Goal: Information Seeking & Learning: Find specific page/section

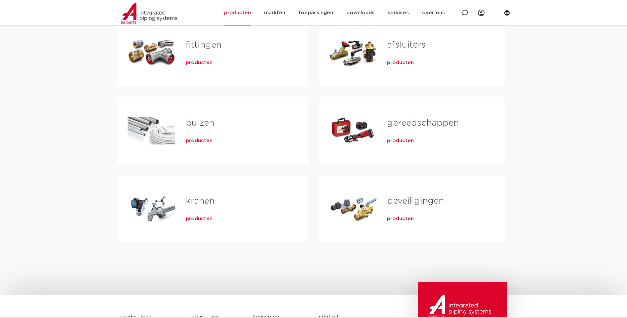
scroll to position [165, 0]
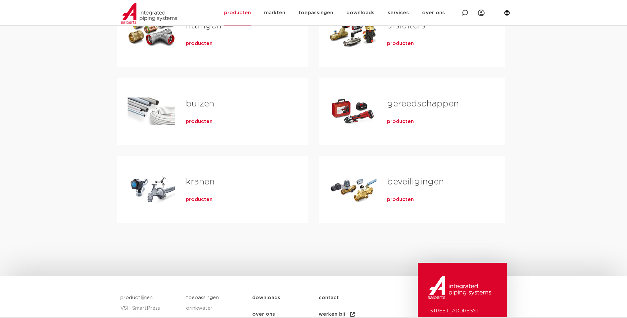
click at [193, 198] on span "producten" at bounding box center [199, 199] width 27 height 7
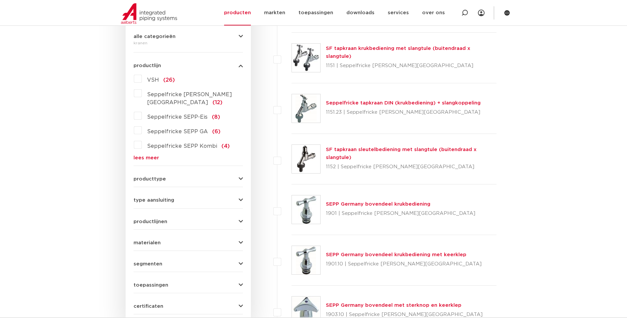
scroll to position [147, 0]
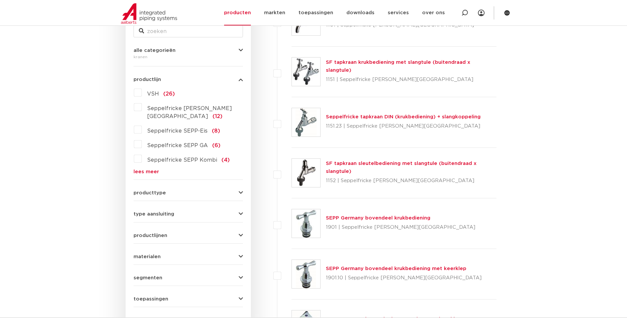
click at [155, 169] on link "lees meer" at bounding box center [187, 171] width 109 height 5
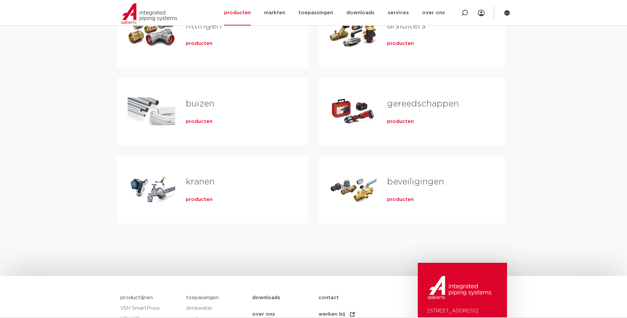
click at [421, 185] on link "beveiligingen" at bounding box center [415, 181] width 57 height 9
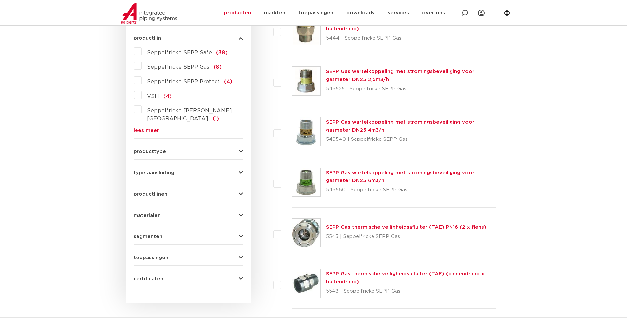
scroll to position [114, 0]
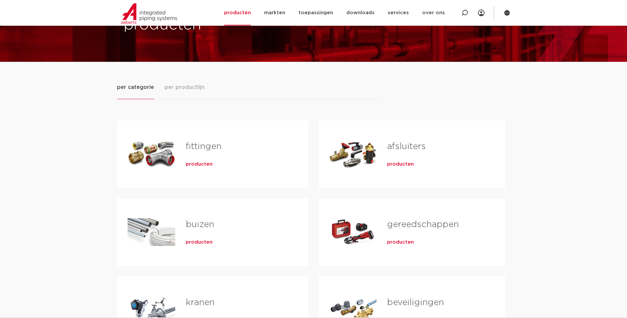
scroll to position [33, 0]
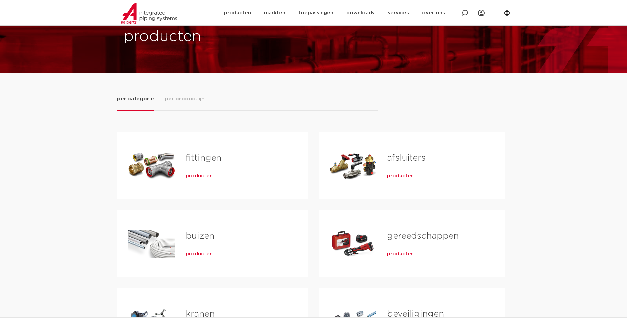
click at [276, 13] on link "markten" at bounding box center [274, 12] width 21 height 25
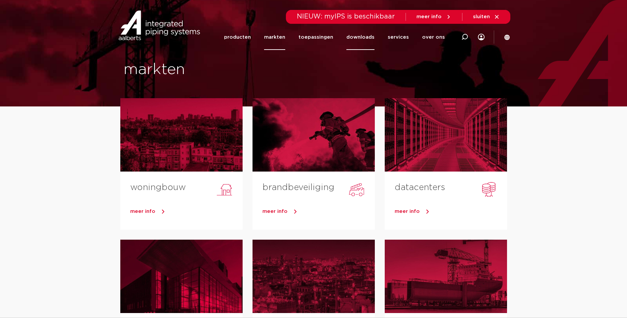
click at [363, 37] on link "downloads" at bounding box center [360, 36] width 28 height 25
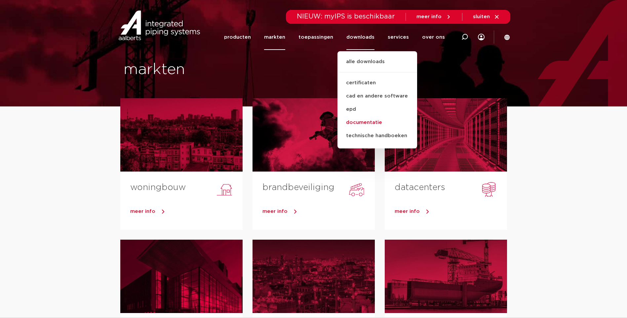
click at [377, 120] on link "documentatie" at bounding box center [377, 122] width 80 height 13
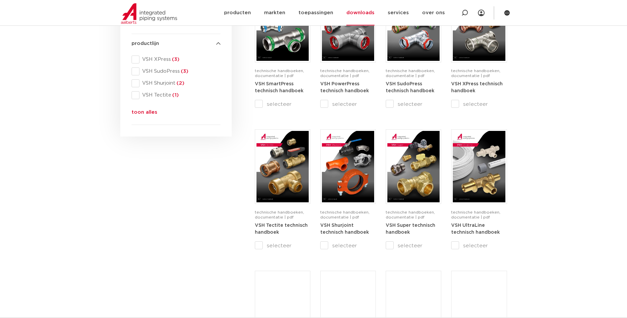
scroll to position [99, 0]
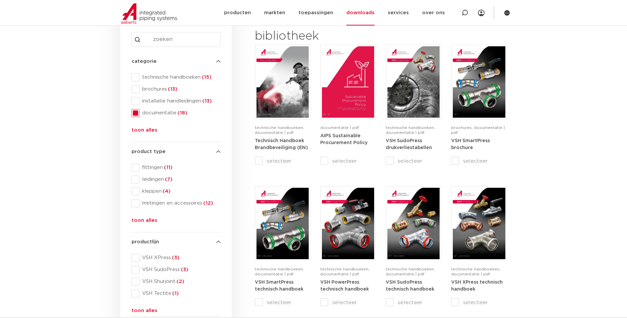
click at [162, 40] on input "Search content" at bounding box center [175, 39] width 89 height 15
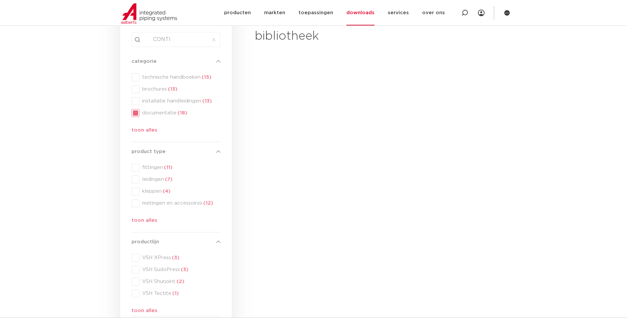
type input "CONTI"
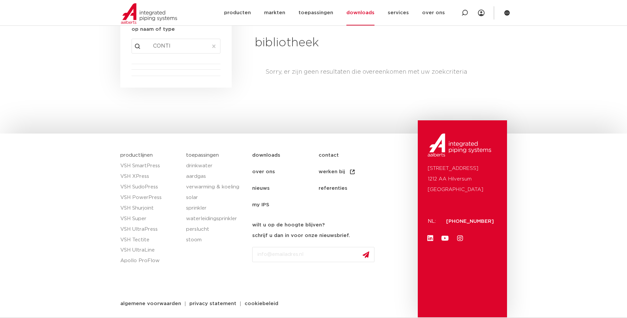
scroll to position [92, 0]
